Goal: Information Seeking & Learning: Learn about a topic

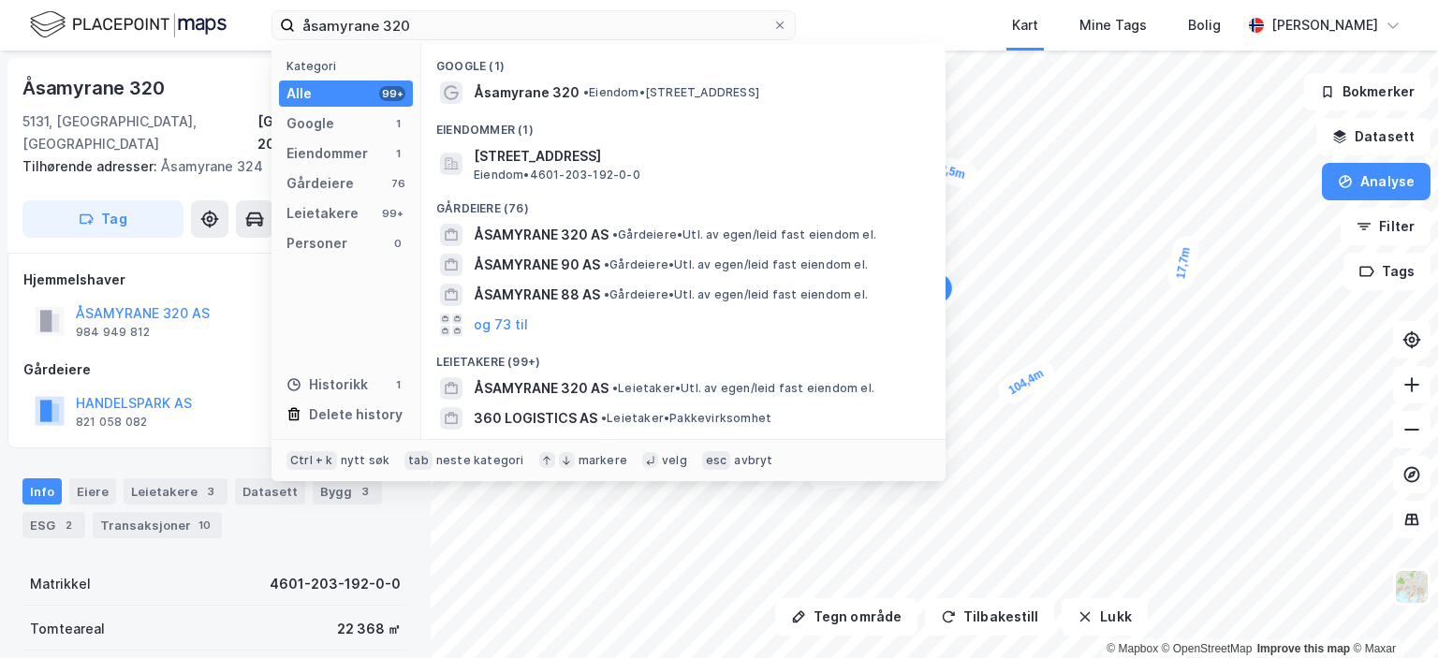
click at [405, 25] on input "åsamyrane 320" at bounding box center [533, 25] width 477 height 28
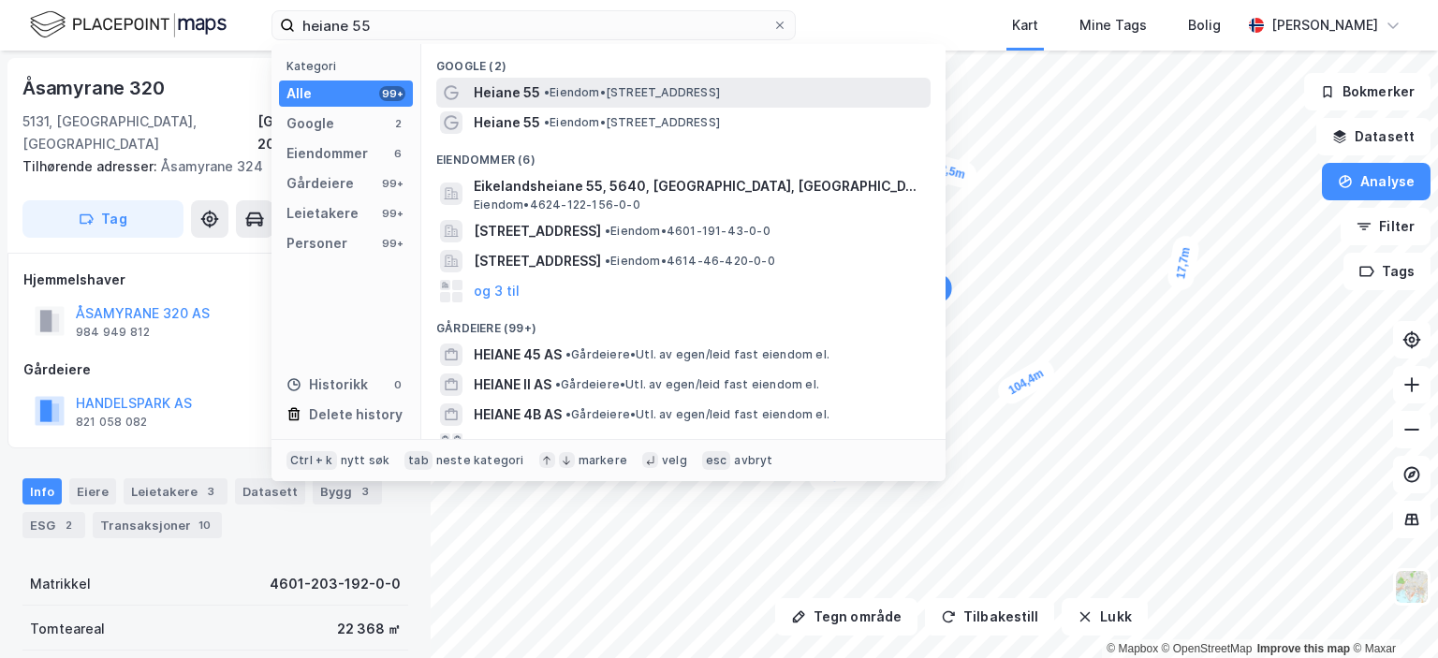
click at [529, 93] on span "Heiane 55" at bounding box center [507, 92] width 66 height 22
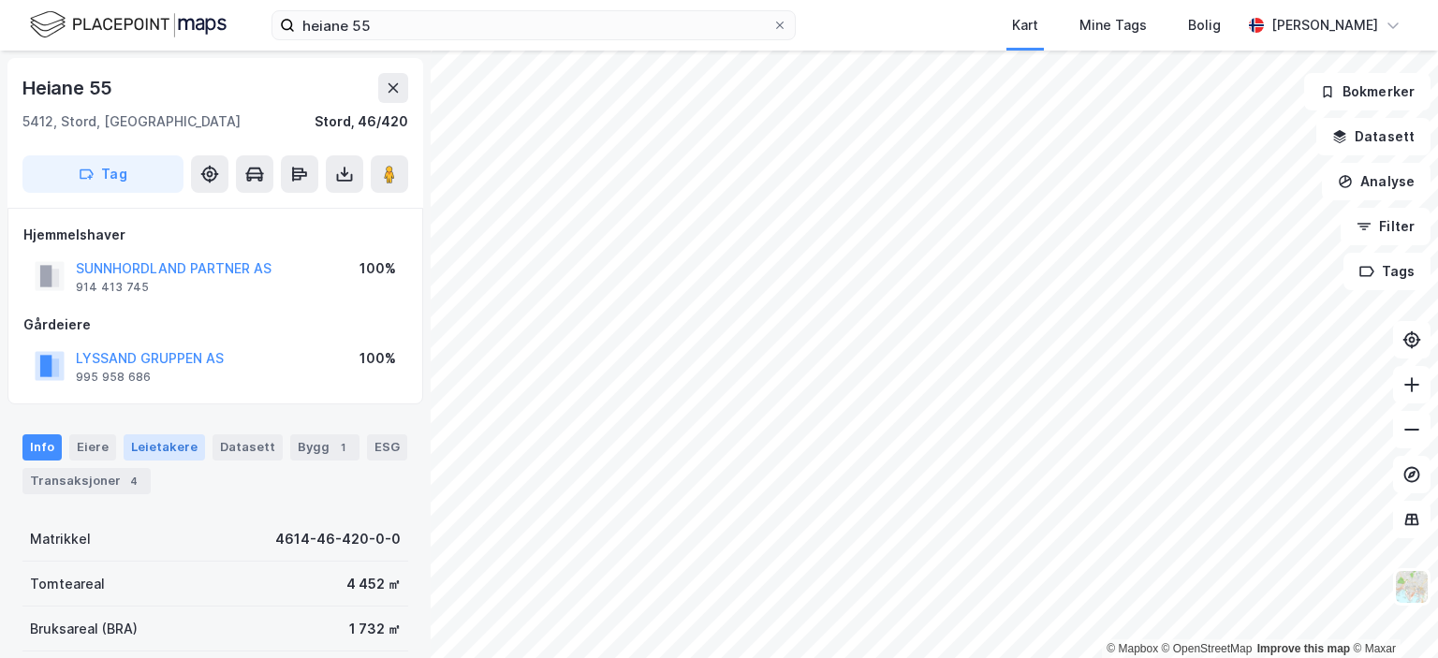
click at [150, 447] on div "Leietakere" at bounding box center [164, 447] width 81 height 26
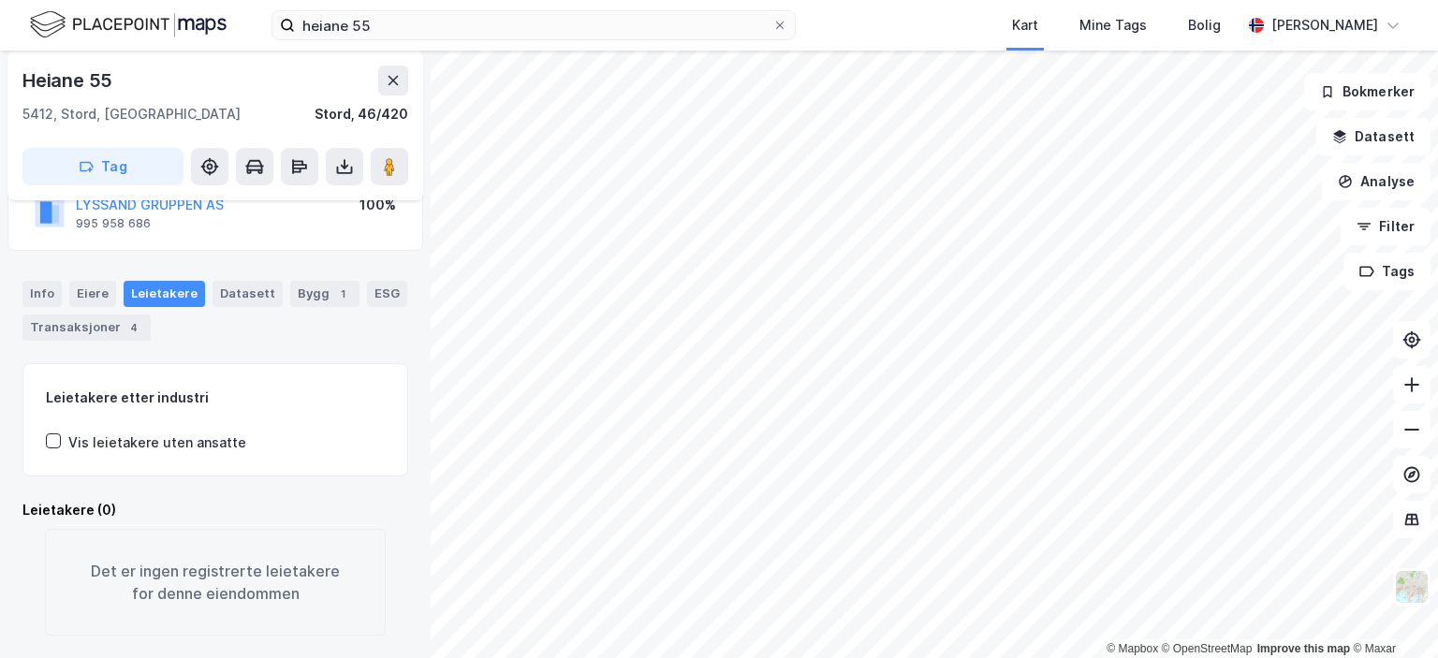
scroll to position [174, 0]
click at [81, 281] on div "Eiere" at bounding box center [92, 294] width 47 height 26
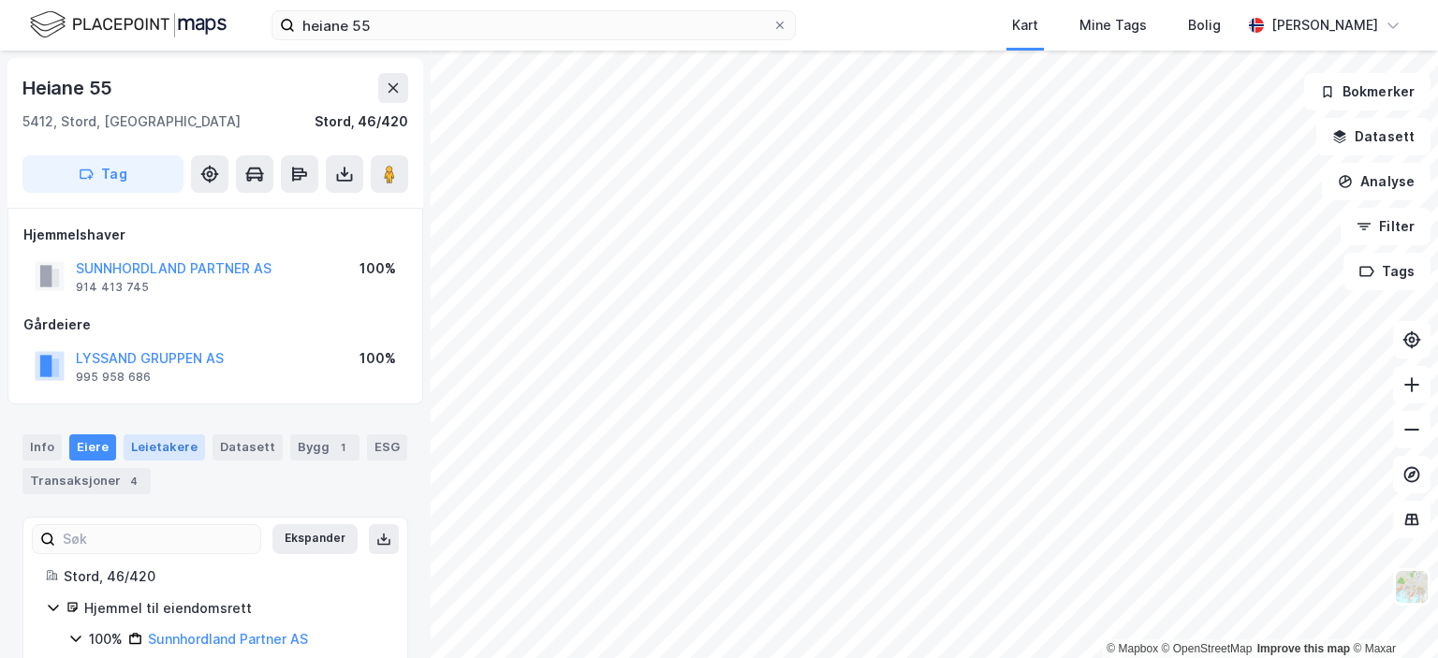
click at [137, 445] on div "Leietakere" at bounding box center [164, 447] width 81 height 26
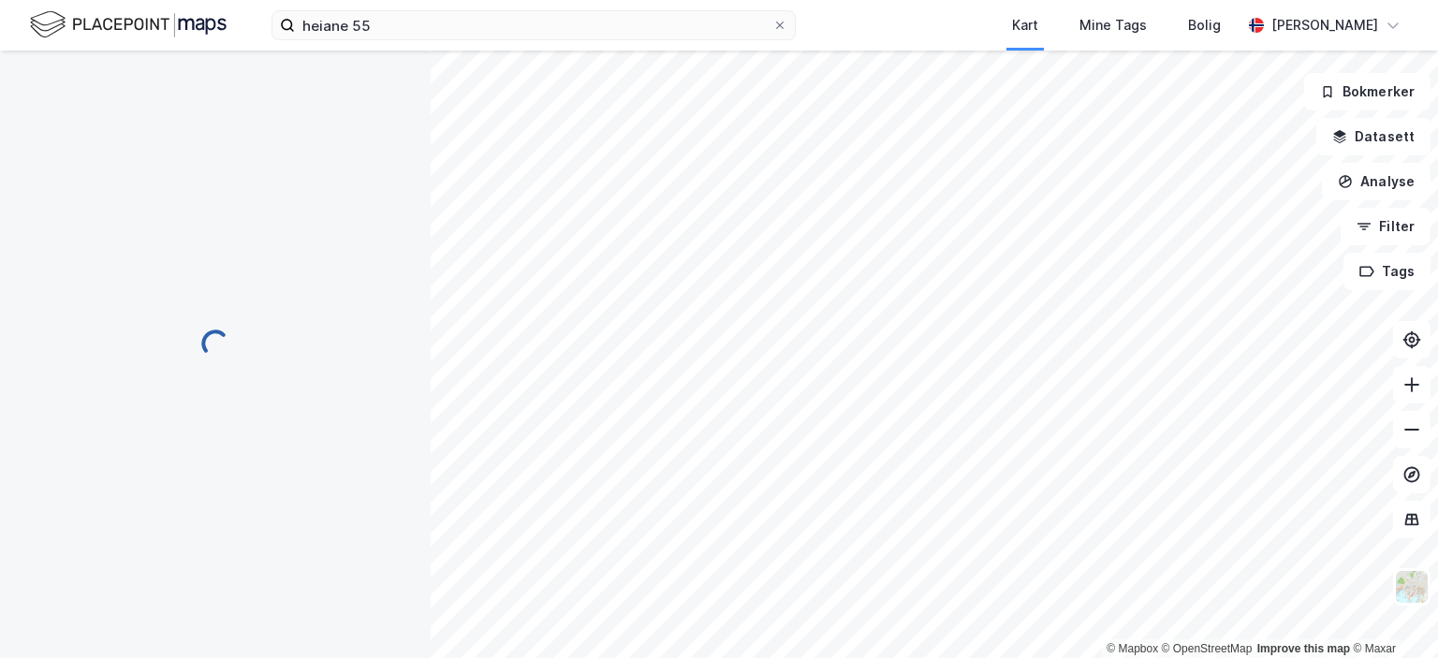
scroll to position [146, 0]
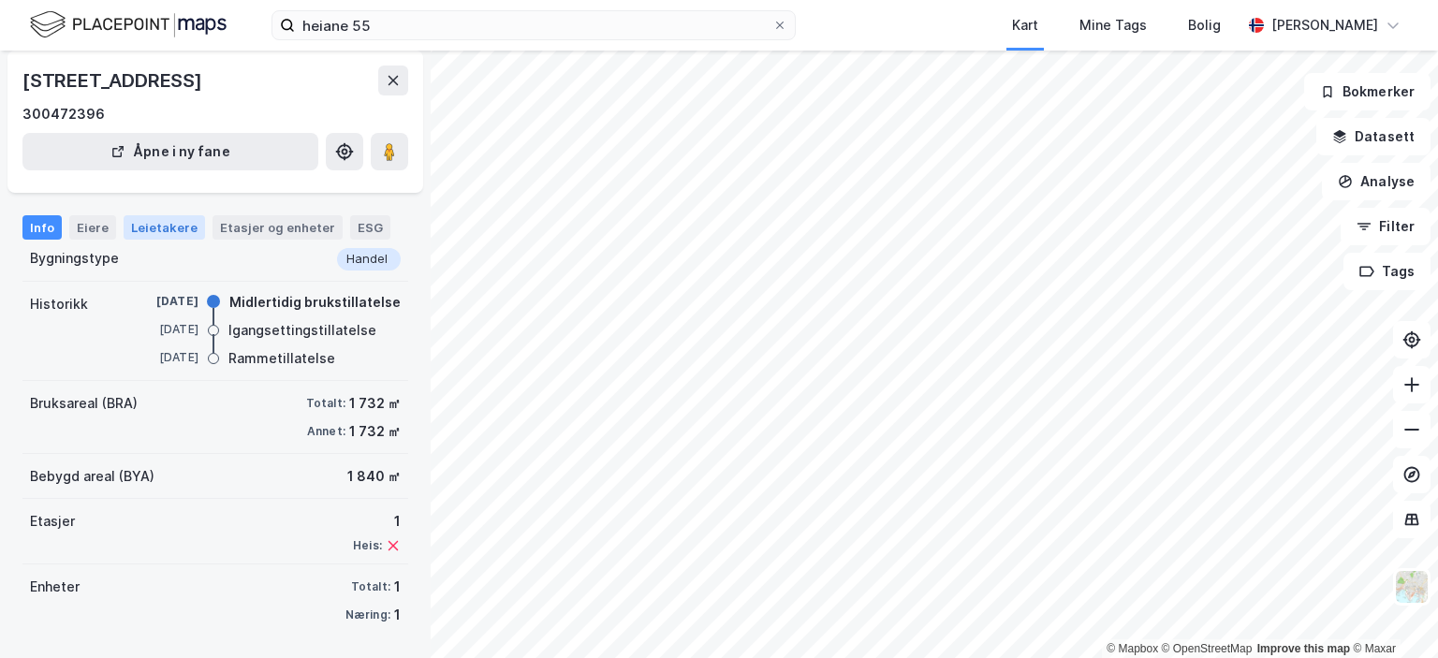
click at [147, 235] on div "Leietakere" at bounding box center [164, 227] width 81 height 24
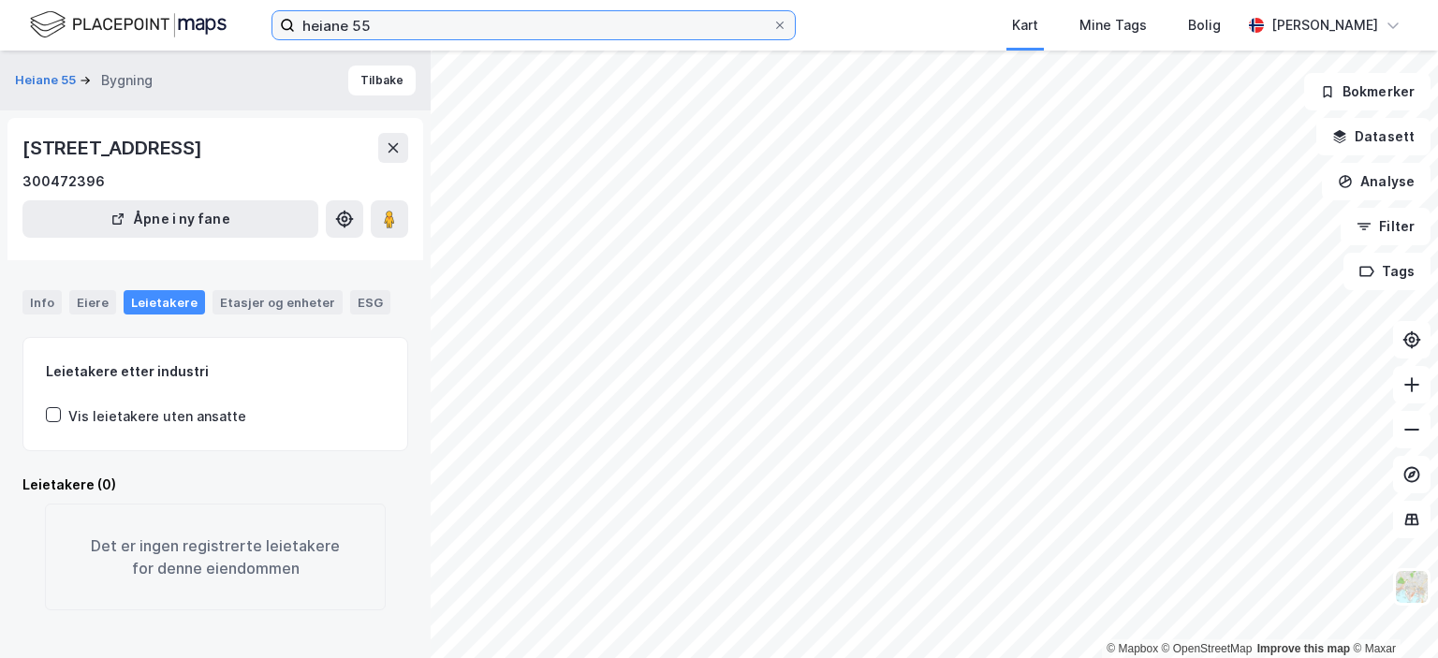
click at [384, 25] on input "heiane 55" at bounding box center [533, 25] width 477 height 28
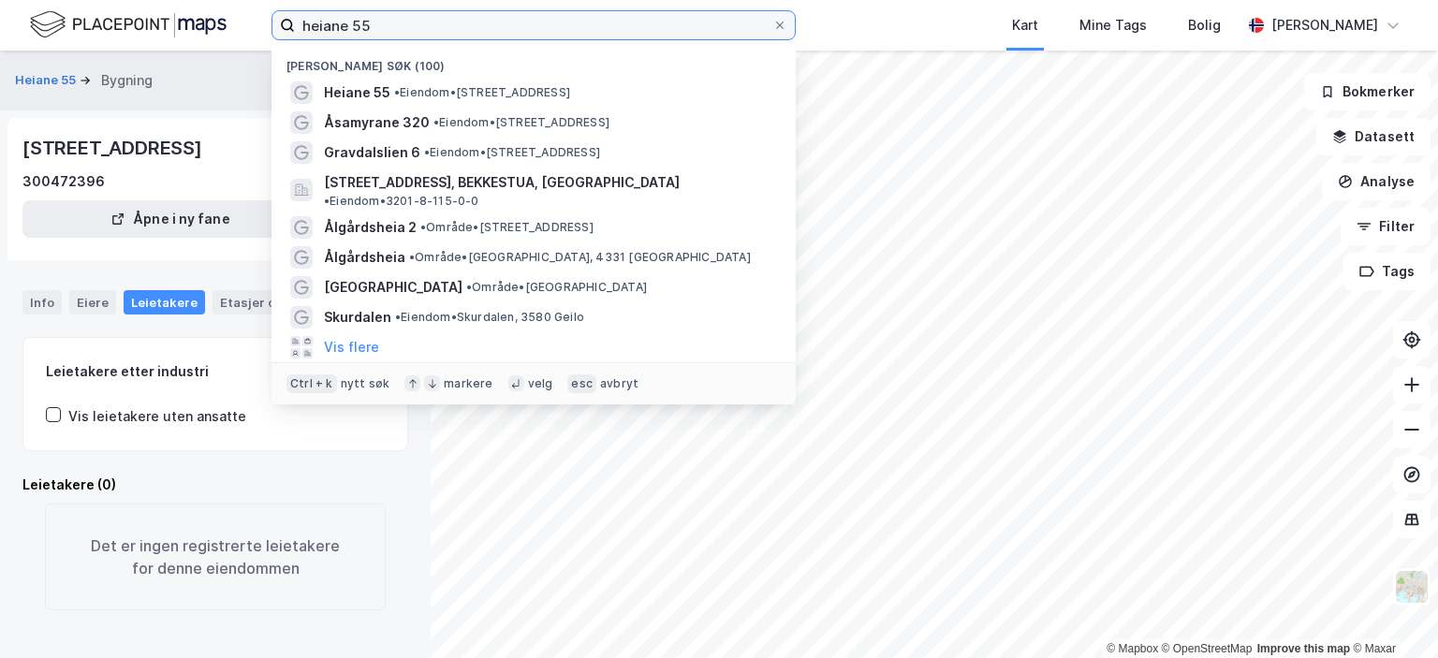
click at [384, 25] on input "heiane 55" at bounding box center [533, 25] width 477 height 28
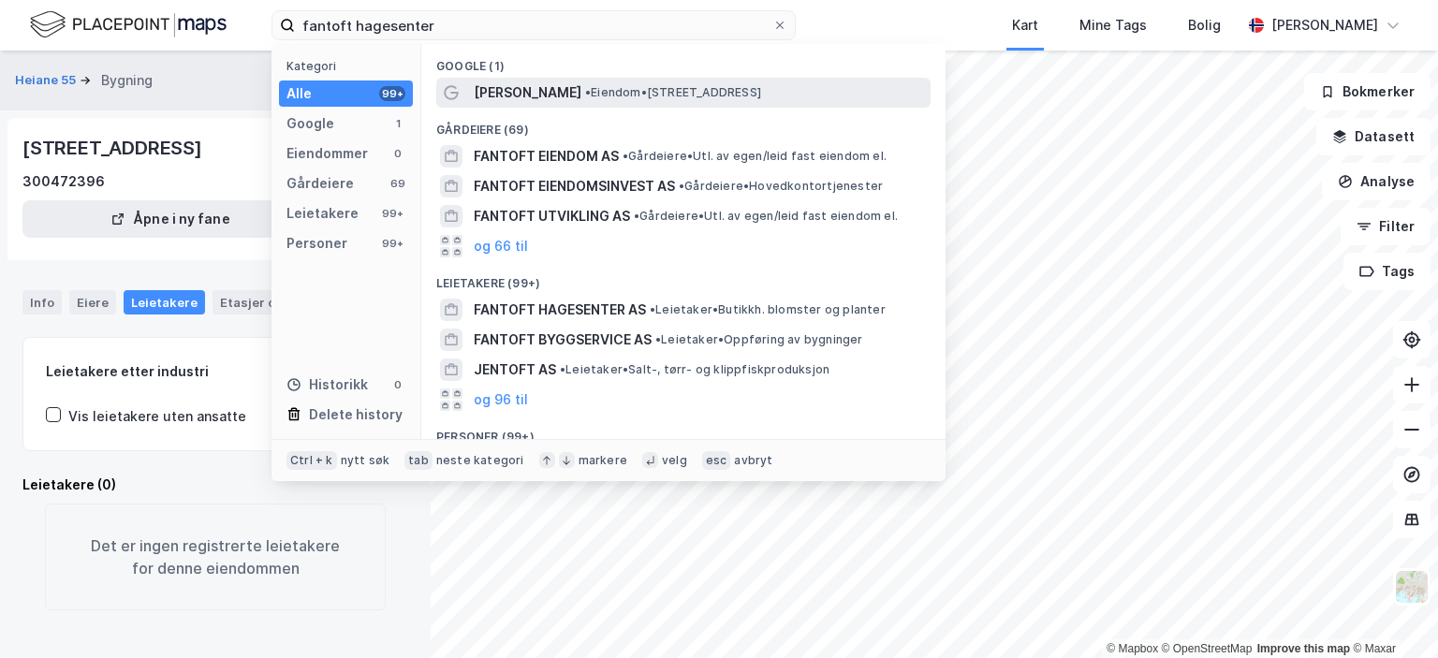
click at [513, 94] on span "[PERSON_NAME]" at bounding box center [528, 92] width 108 height 22
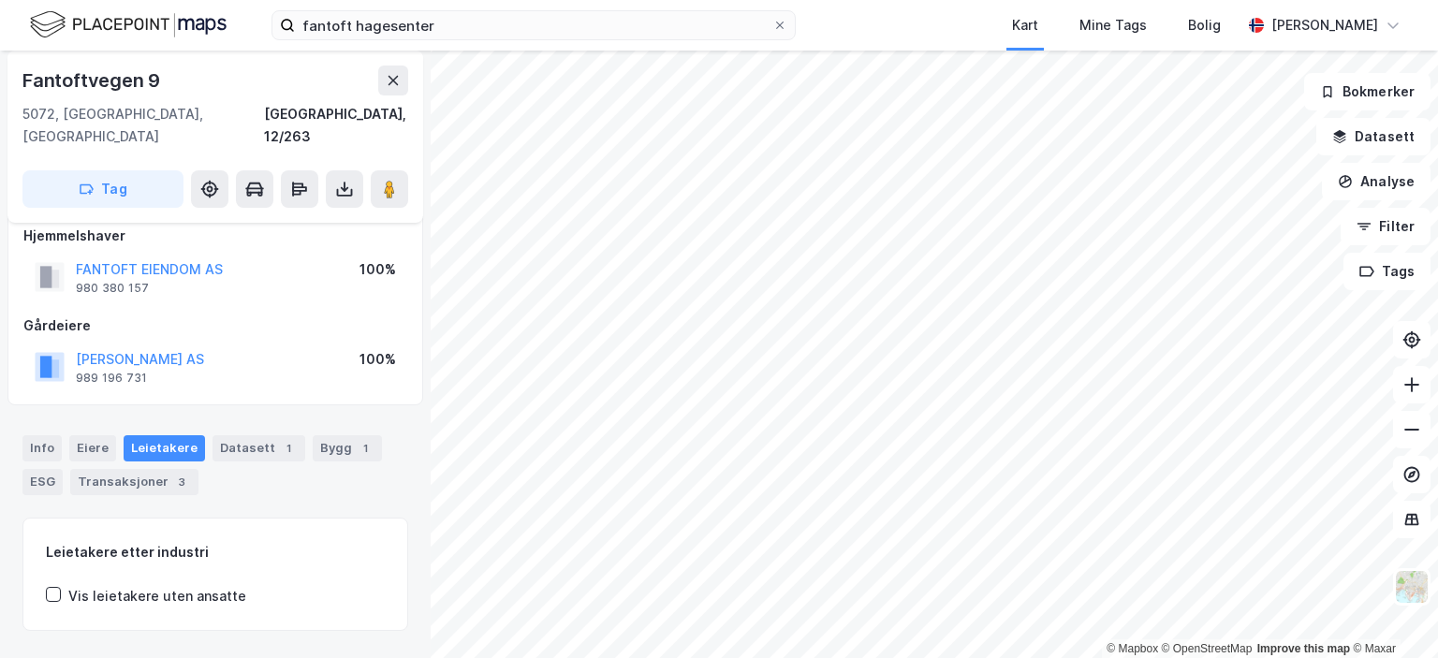
scroll to position [19, 0]
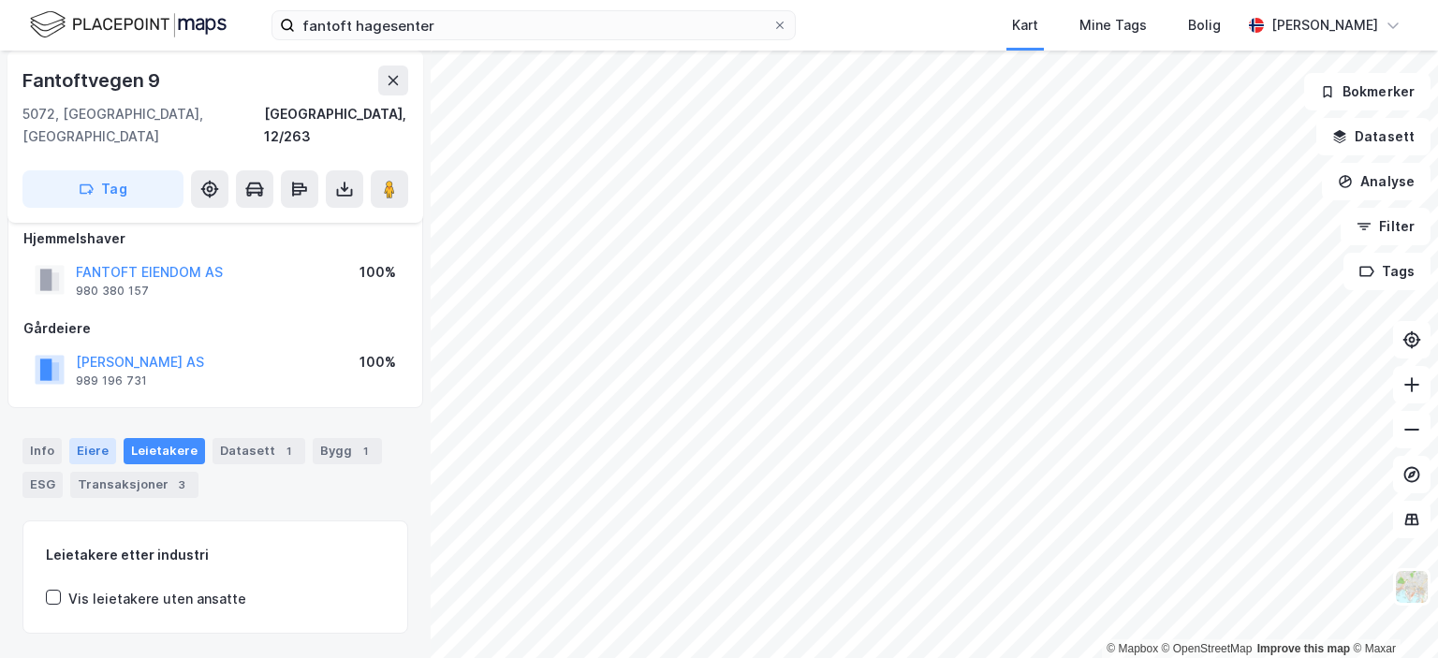
click at [81, 438] on div "Eiere" at bounding box center [92, 451] width 47 height 26
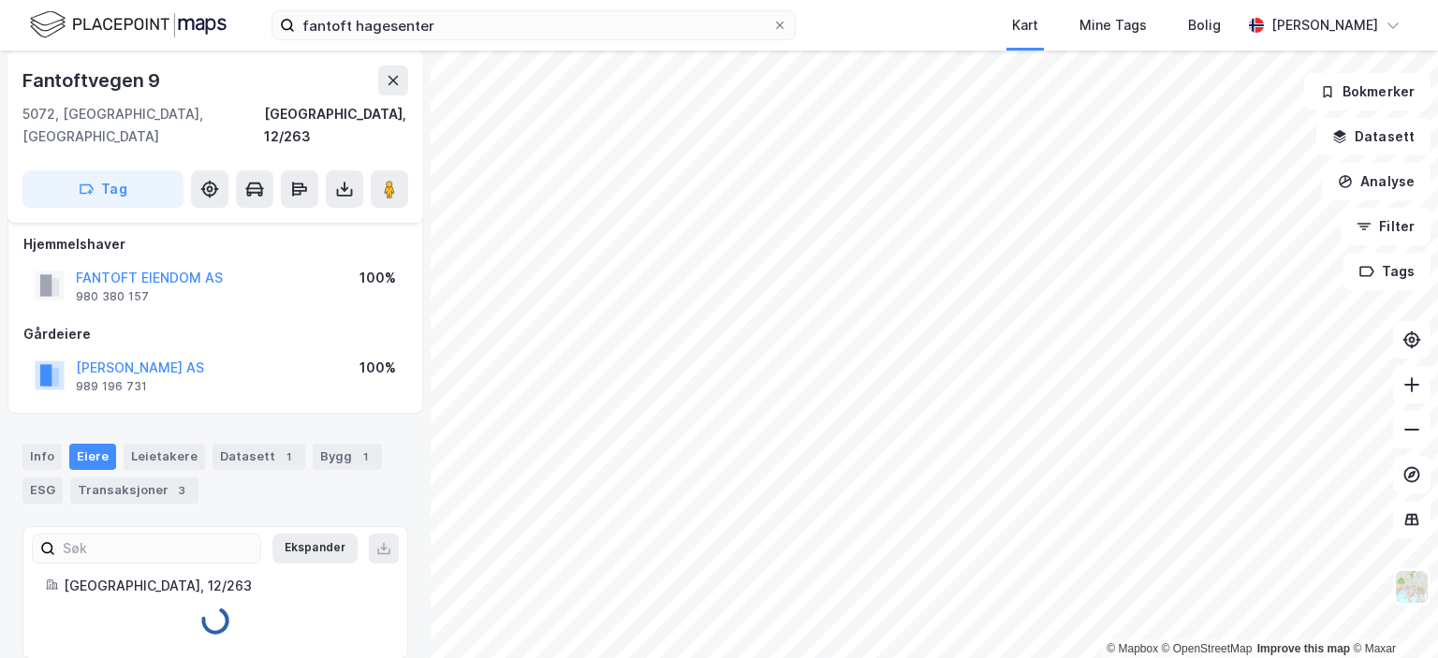
scroll to position [19, 0]
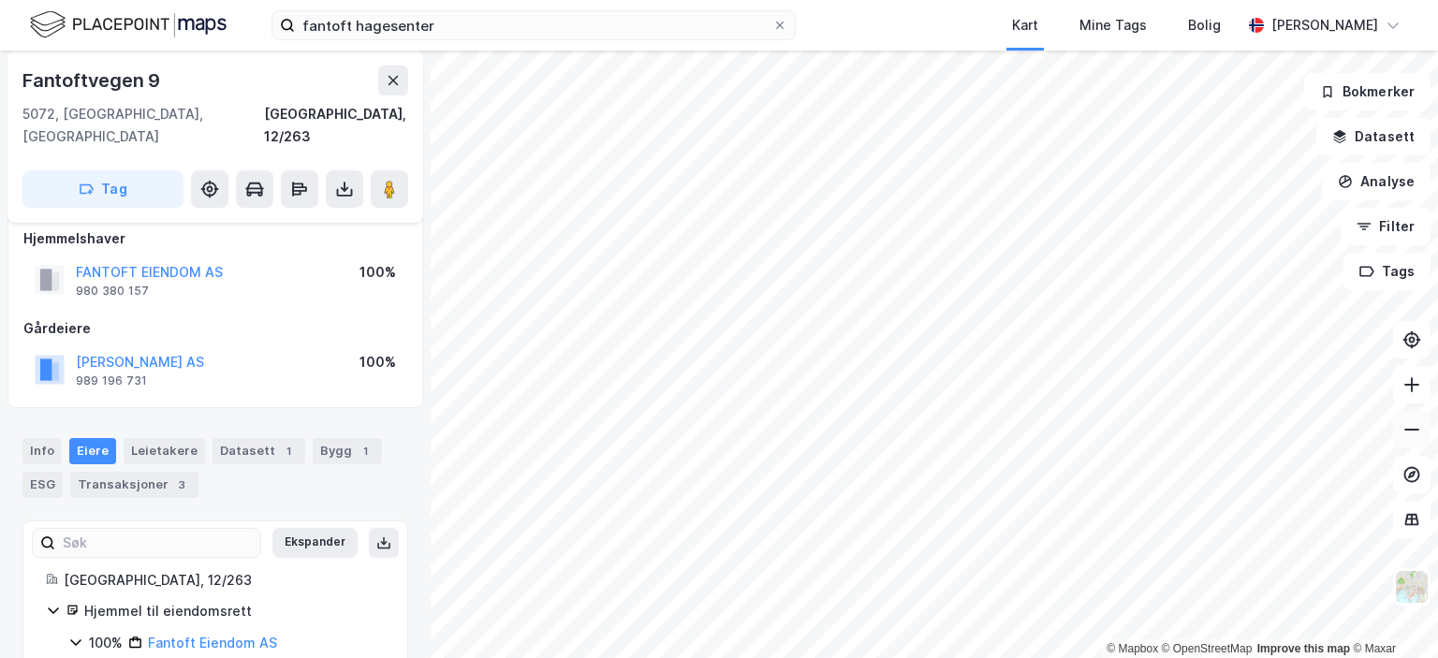
click at [1413, 433] on icon at bounding box center [1411, 429] width 19 height 19
click at [1411, 393] on button at bounding box center [1411, 384] width 37 height 37
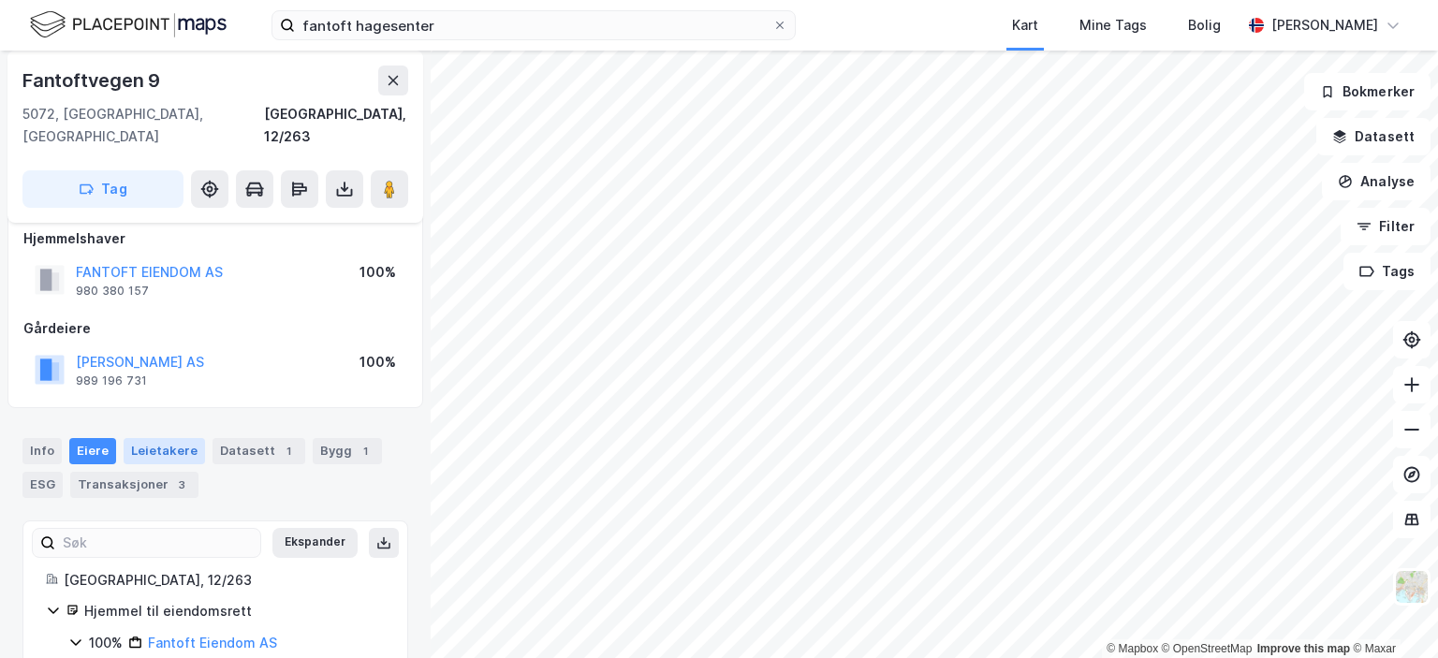
click at [139, 438] on div "Leietakere" at bounding box center [164, 451] width 81 height 26
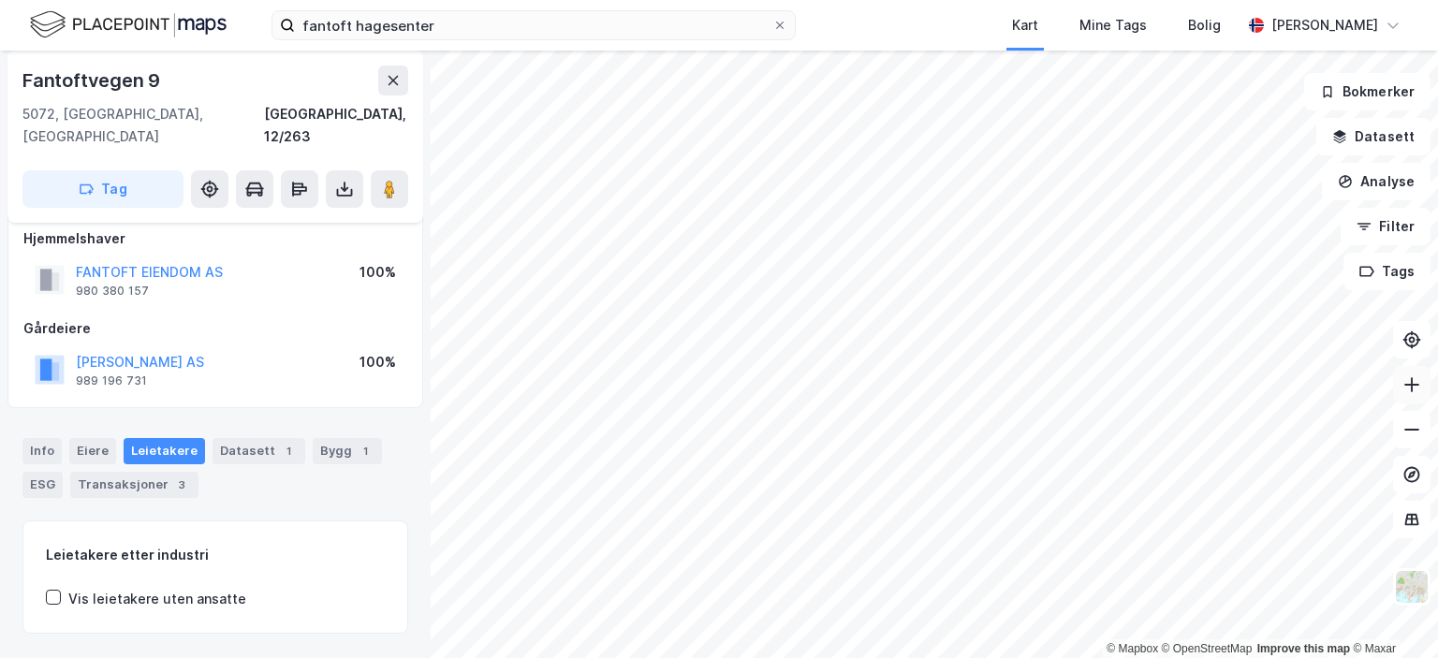
click at [1413, 385] on icon at bounding box center [1411, 384] width 19 height 19
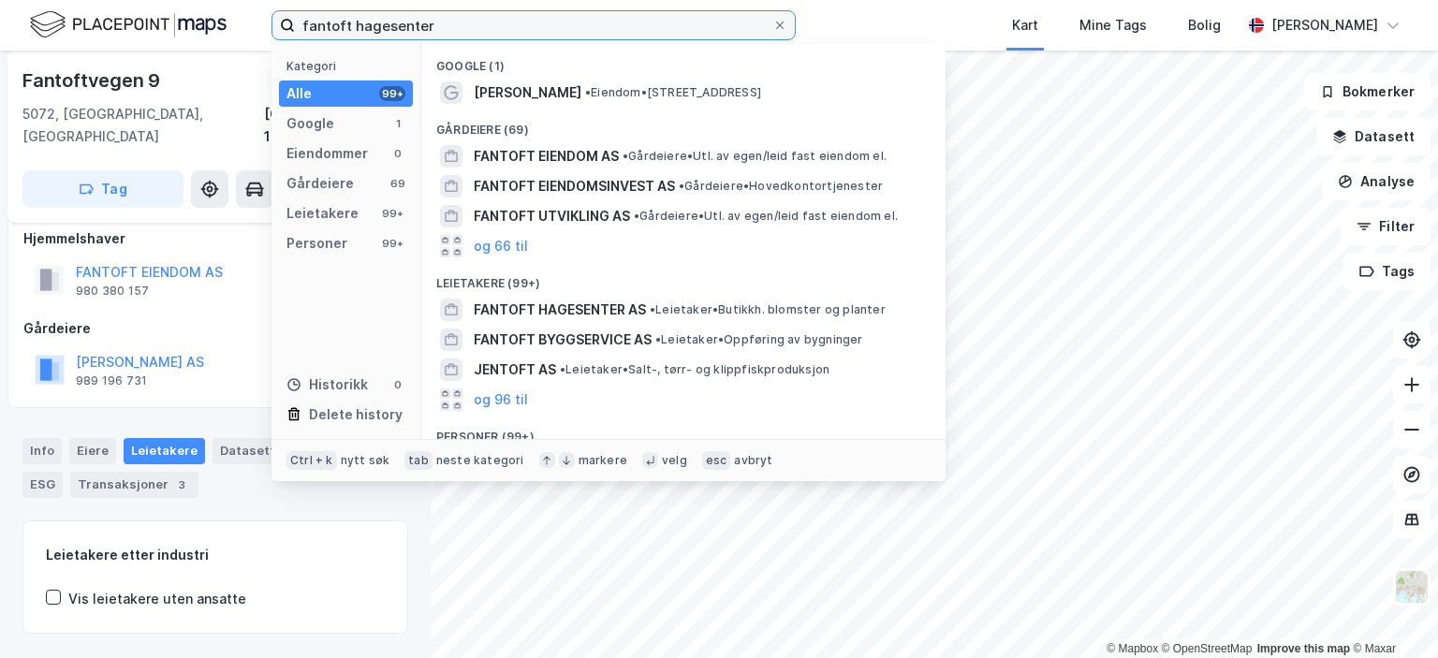
click at [483, 25] on input "fantoft hagesenter" at bounding box center [533, 25] width 477 height 28
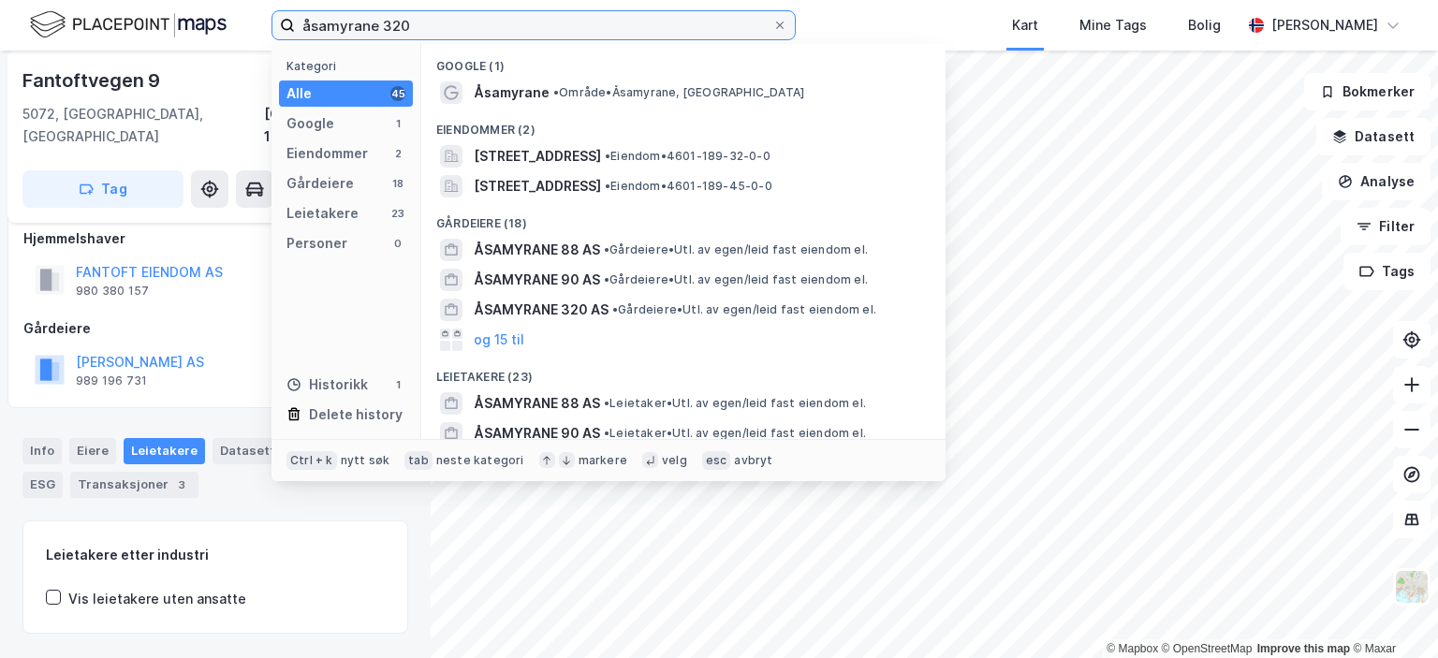
type input "åsamyrane 320"
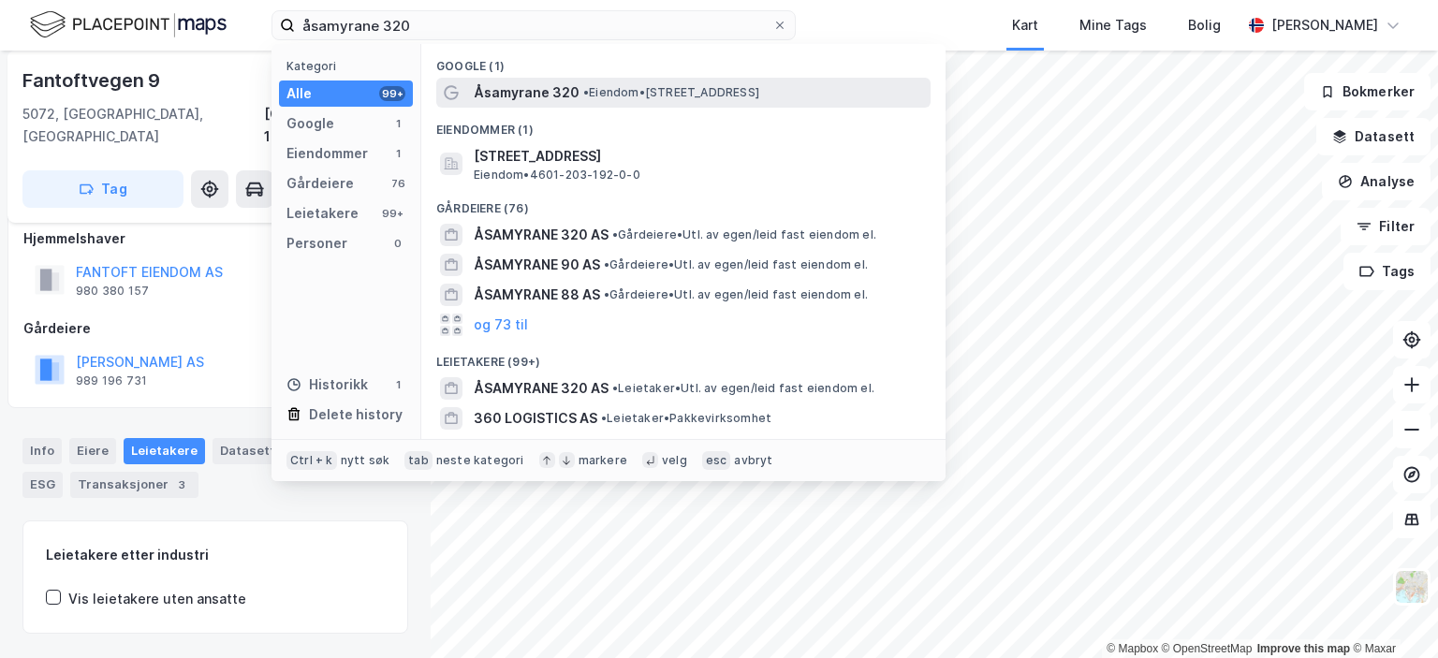
click at [546, 104] on div "Åsamyrane 320 • Eiendom • [STREET_ADDRESS]" at bounding box center [683, 93] width 494 height 30
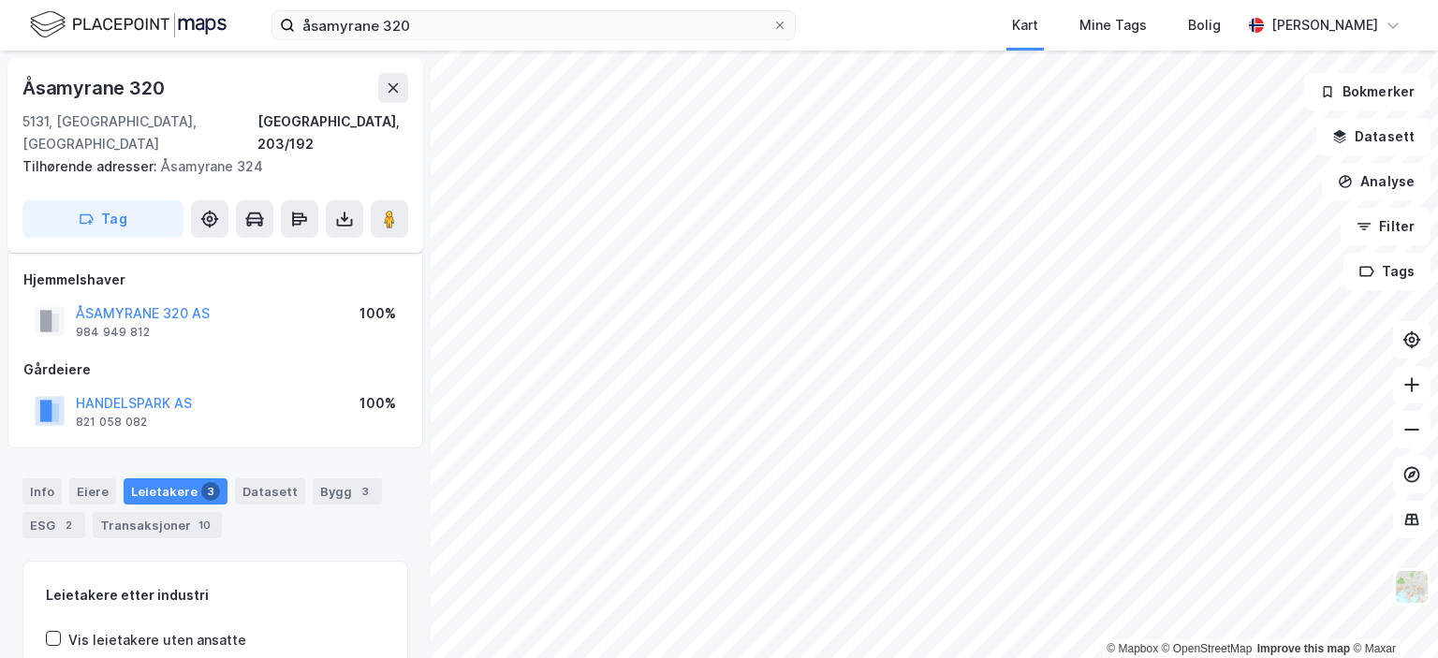
scroll to position [19, 0]
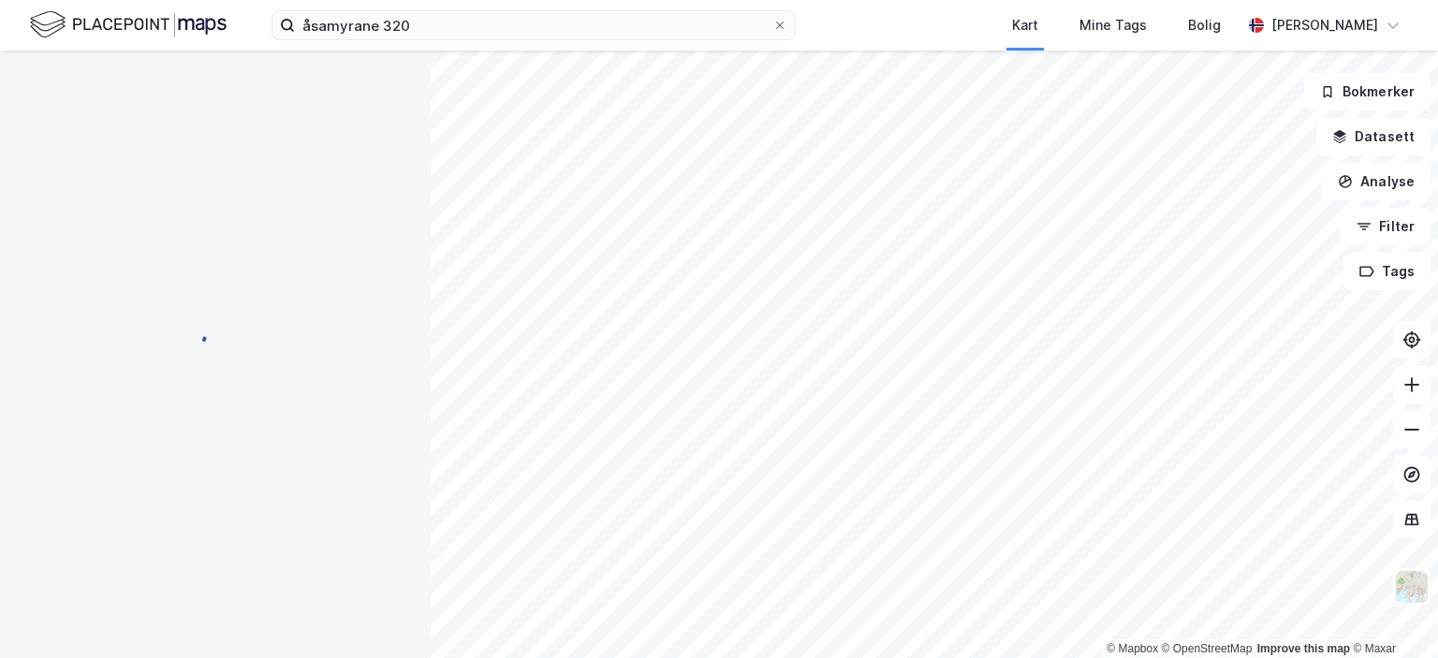
scroll to position [19, 0]
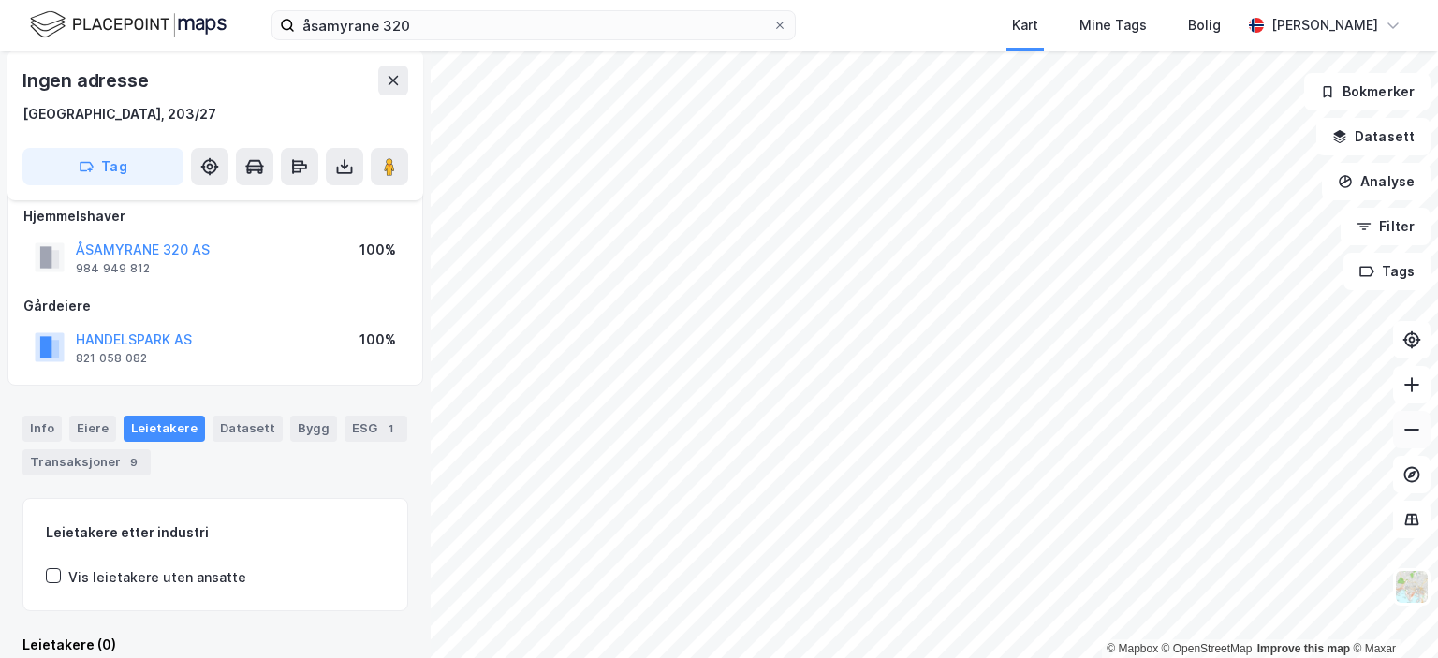
click at [1413, 436] on icon at bounding box center [1411, 429] width 19 height 19
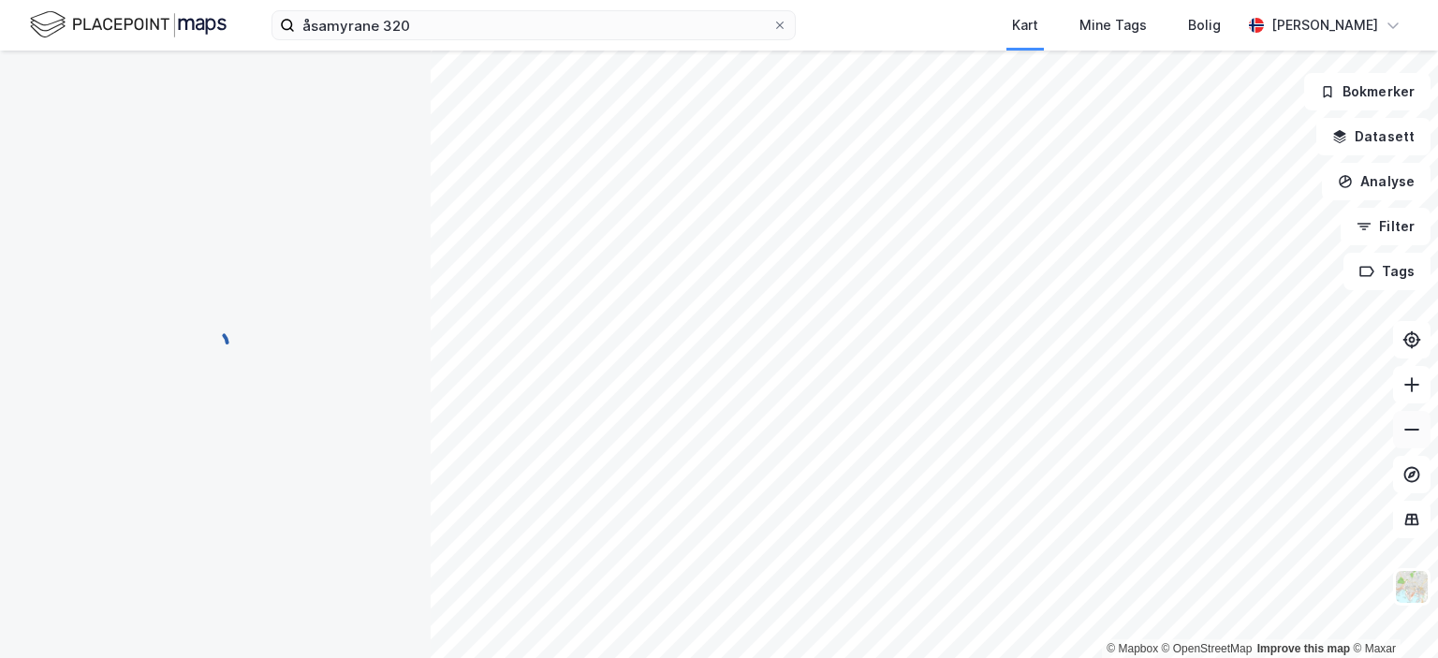
scroll to position [19, 0]
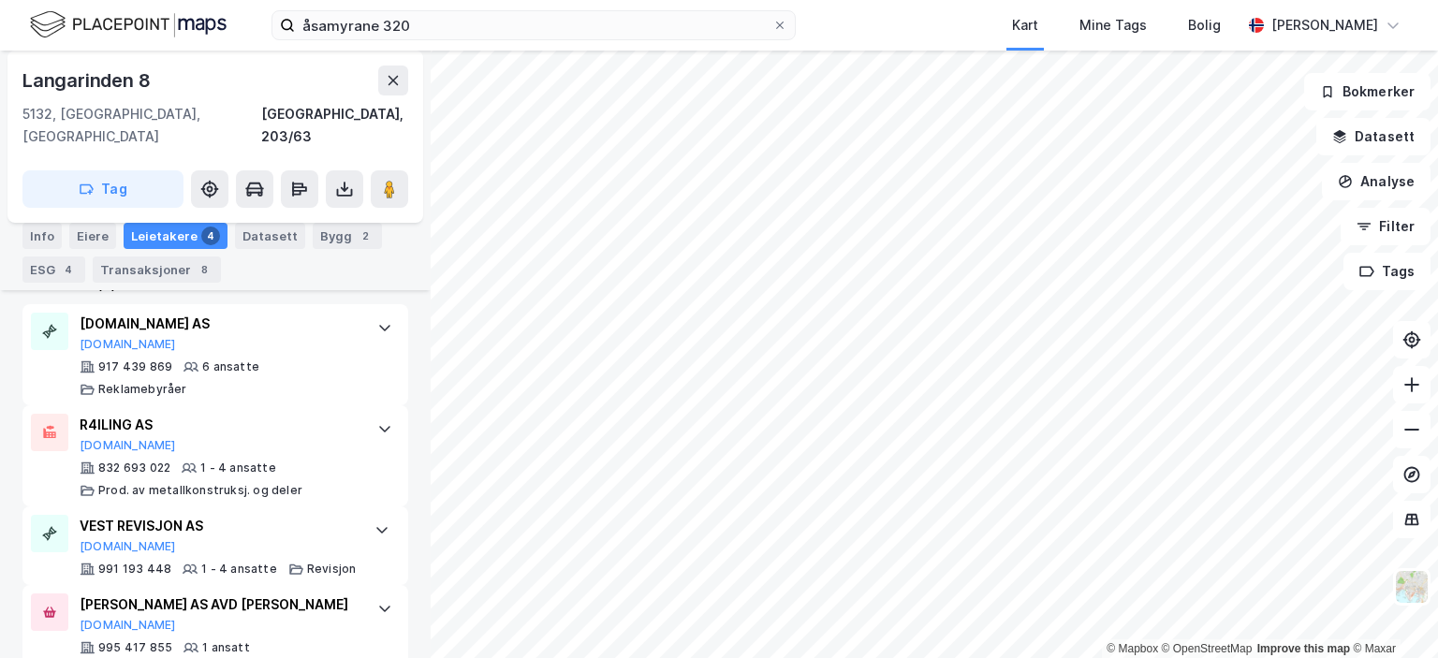
scroll to position [644, 0]
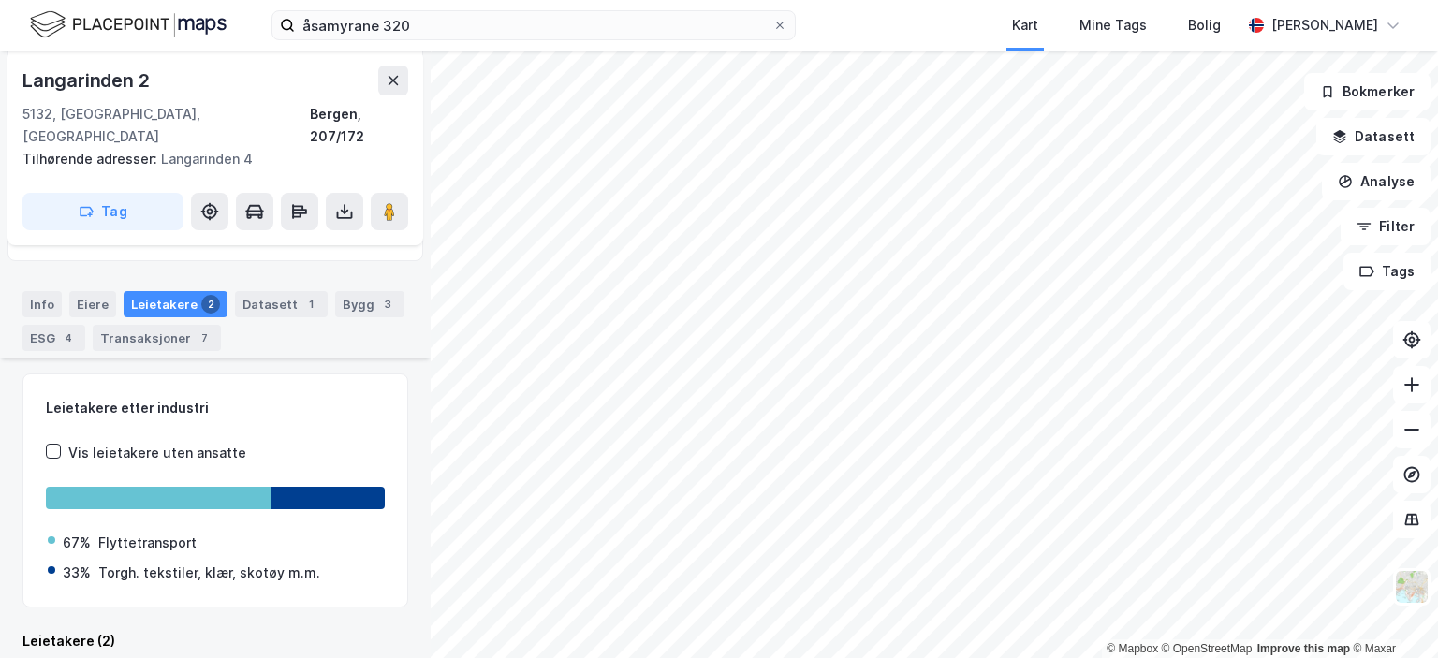
scroll to position [434, 0]
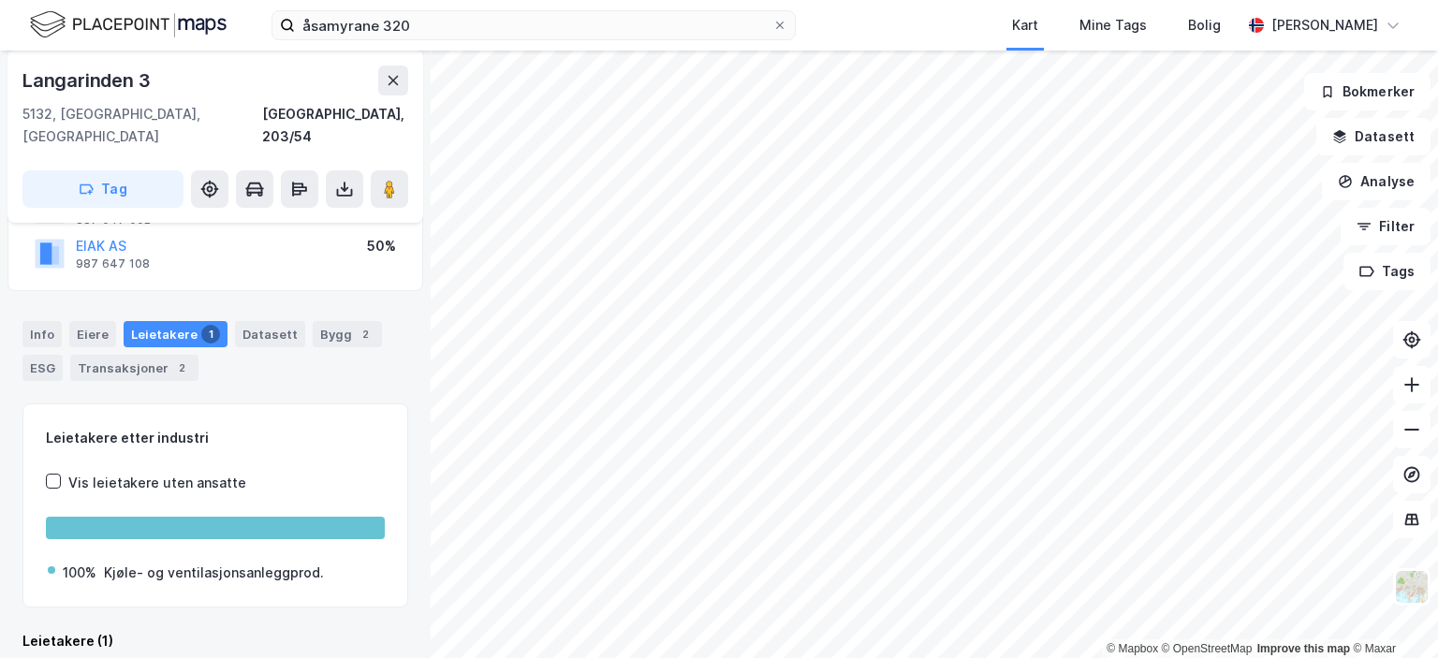
scroll to position [281, 0]
